Goal: Information Seeking & Learning: Find specific fact

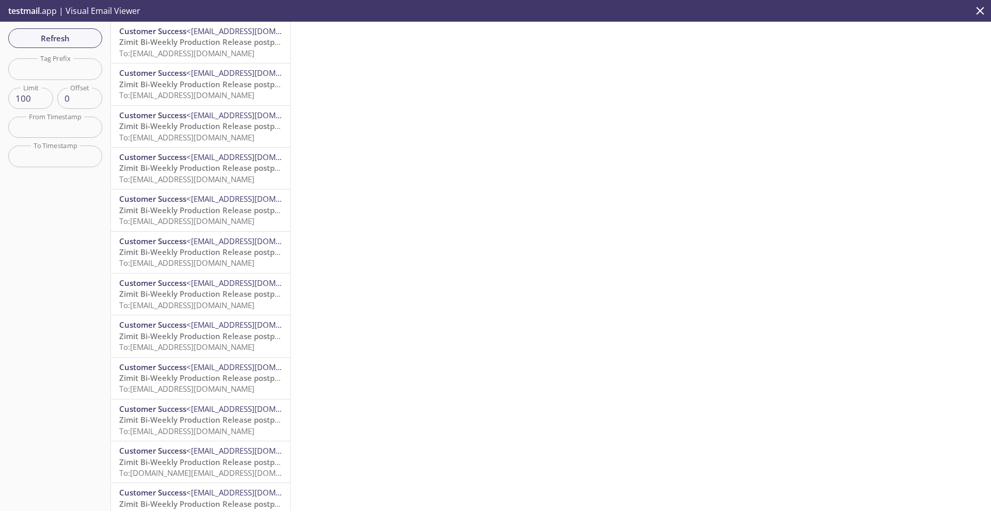
click at [173, 44] on span "Zimit Bi-Weekly Production Release postponed" at bounding box center [206, 42] width 174 height 10
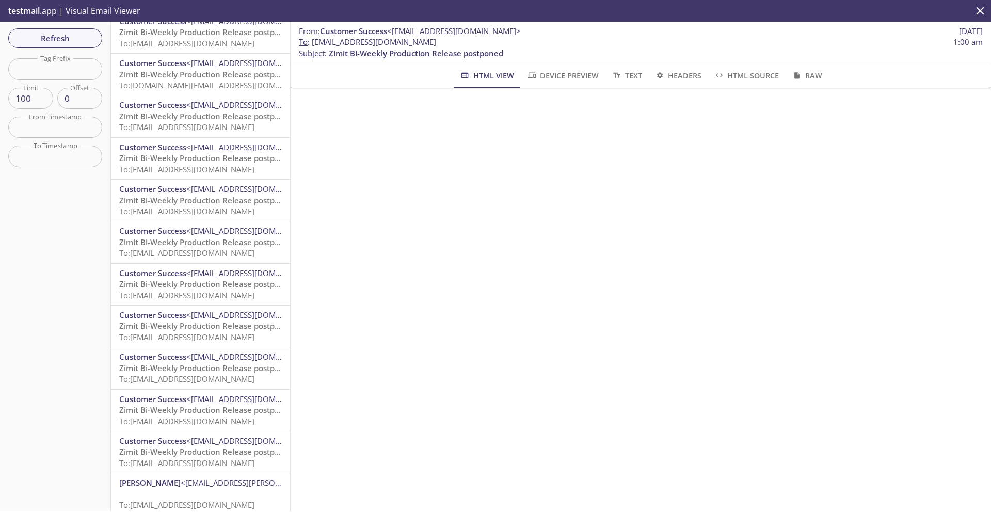
scroll to position [623, 0]
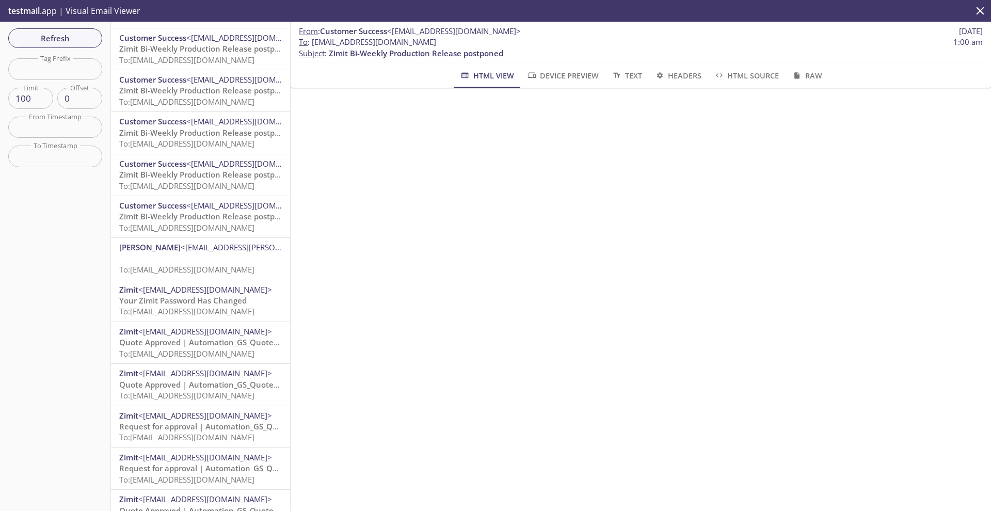
click at [178, 224] on span "To: [EMAIL_ADDRESS][DOMAIN_NAME]" at bounding box center [186, 227] width 135 height 10
drag, startPoint x: 444, startPoint y: 41, endPoint x: 312, endPoint y: 46, distance: 132.2
click at [312, 46] on span "To : [EMAIL_ADDRESS][DOMAIN_NAME] 12:59 am" at bounding box center [641, 42] width 684 height 11
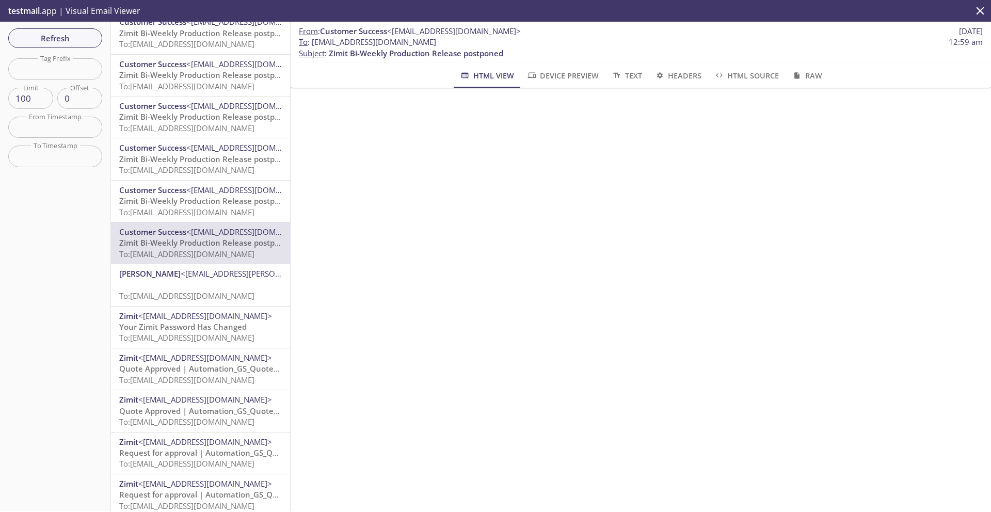
scroll to position [597, 0]
click at [163, 283] on p "To: [EMAIL_ADDRESS][DOMAIN_NAME]" at bounding box center [200, 290] width 163 height 22
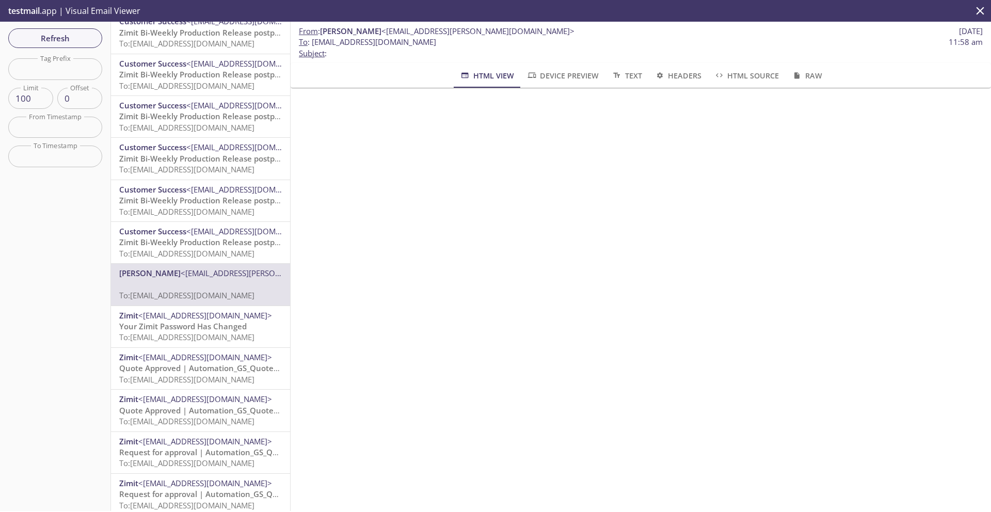
drag, startPoint x: 473, startPoint y: 41, endPoint x: 312, endPoint y: 40, distance: 161.0
click at [312, 40] on span "To : [EMAIL_ADDRESS][DOMAIN_NAME] 11:58 am" at bounding box center [641, 42] width 684 height 11
copy span "[EMAIL_ADDRESS][DOMAIN_NAME]"
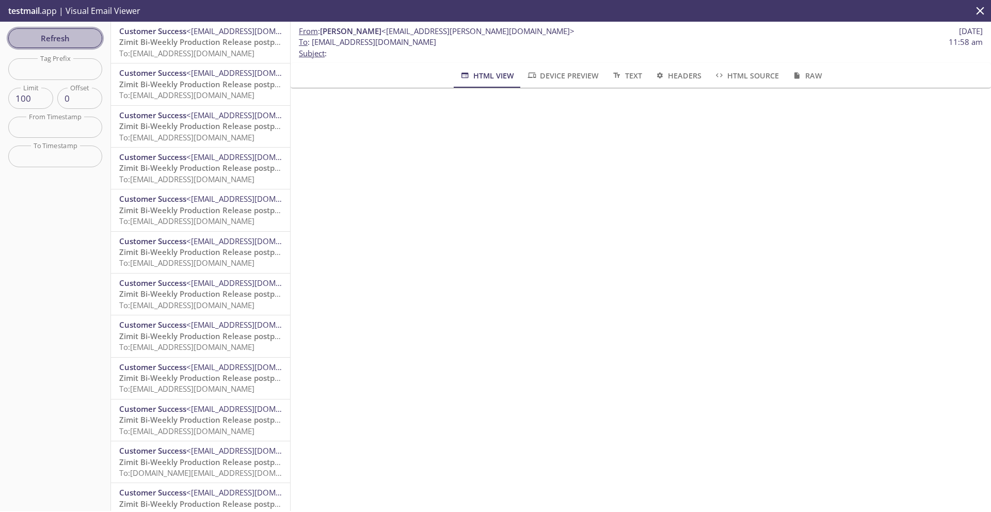
click at [84, 38] on span "Refresh" at bounding box center [55, 37] width 77 height 13
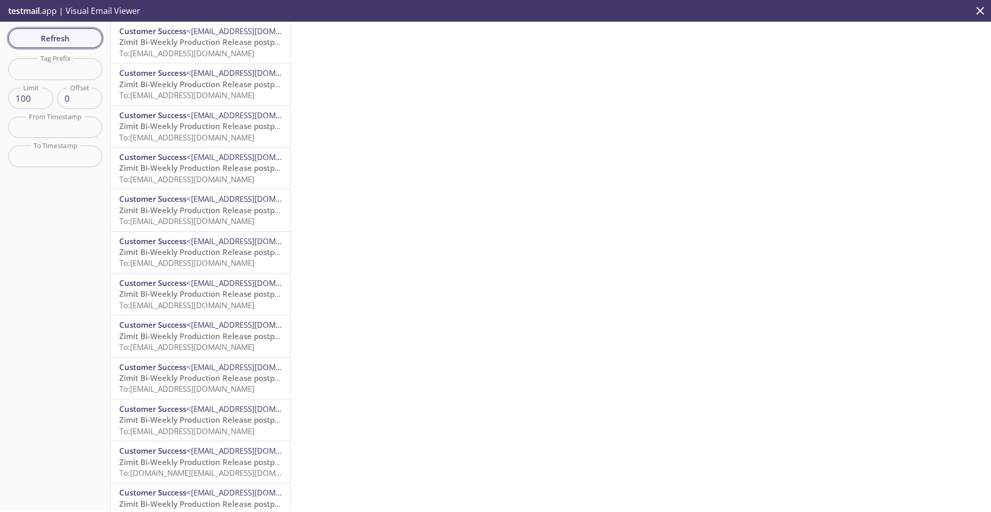
click at [63, 34] on span "Refresh" at bounding box center [55, 37] width 77 height 13
click at [57, 43] on span "Refresh" at bounding box center [55, 37] width 77 height 13
